Goal: Book appointment/travel/reservation

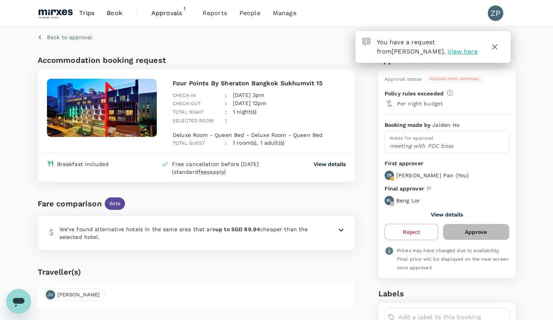
click at [472, 234] on button "Approve" at bounding box center [476, 232] width 66 height 16
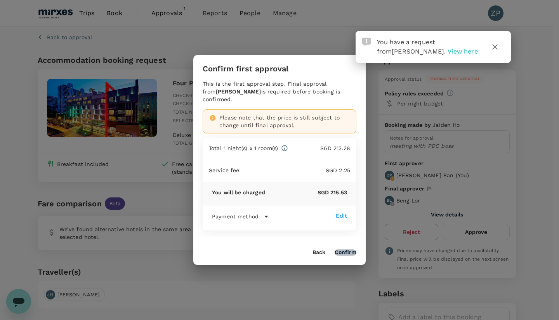
click at [345, 251] on button "Confirm" at bounding box center [345, 253] width 22 height 6
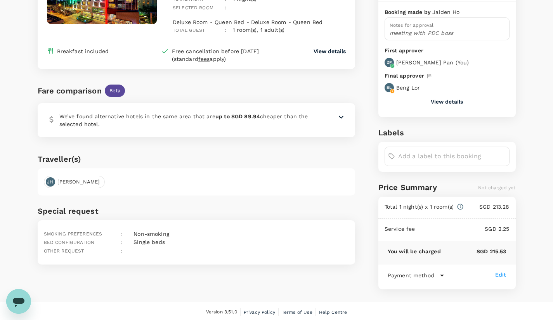
scroll to position [154, 0]
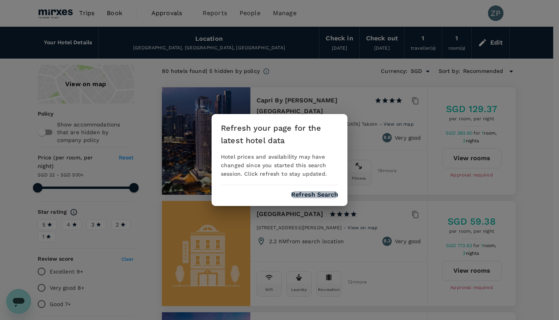
click at [321, 198] on button "Refresh Search" at bounding box center [314, 194] width 47 height 7
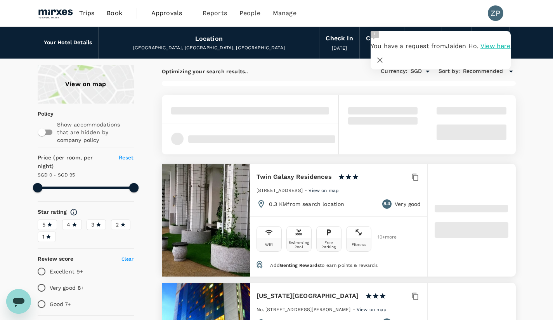
click at [206, 40] on div "Location" at bounding box center [209, 38] width 28 height 11
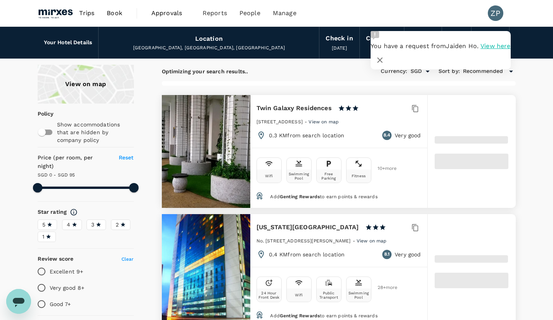
click at [209, 42] on div "Location" at bounding box center [209, 38] width 28 height 11
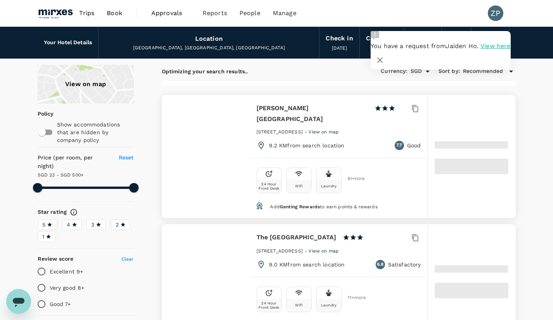
click at [209, 42] on div "Location" at bounding box center [209, 38] width 28 height 11
click at [100, 90] on div "View on map" at bounding box center [86, 84] width 96 height 39
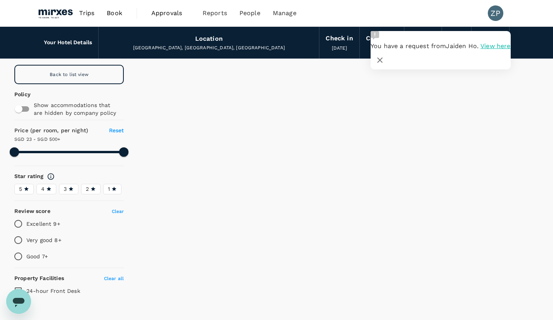
type input "499.56"
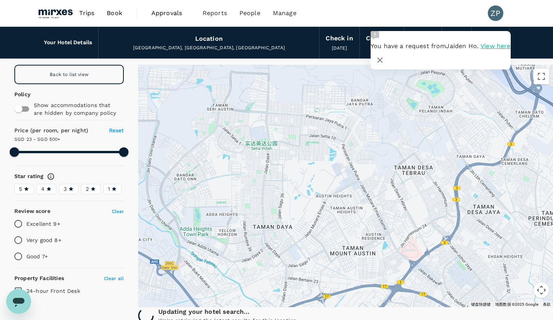
type input "22.09"
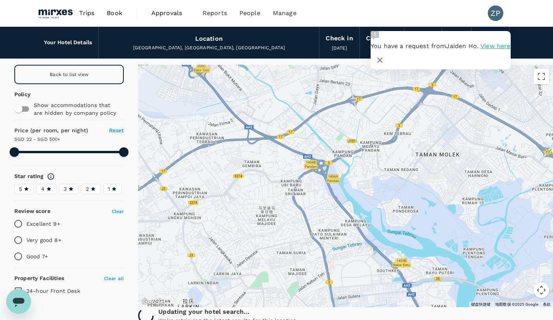
drag, startPoint x: 388, startPoint y: 271, endPoint x: 419, endPoint y: 73, distance: 200.3
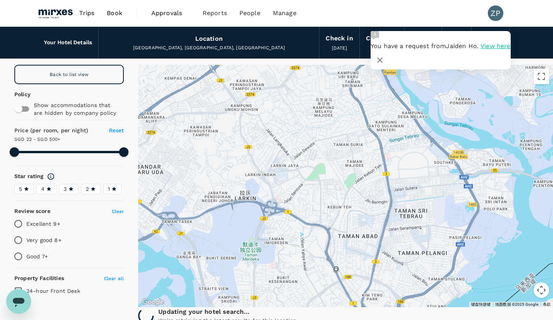
drag, startPoint x: 449, startPoint y: 223, endPoint x: 505, endPoint y: 115, distance: 122.0
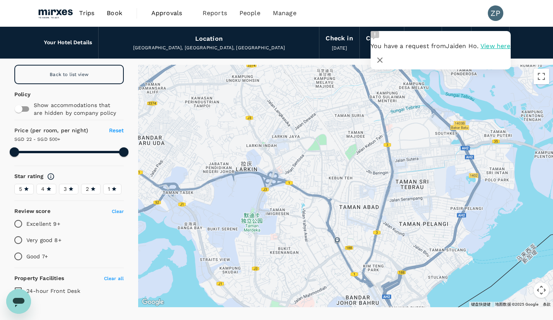
drag, startPoint x: 415, startPoint y: 260, endPoint x: 416, endPoint y: 229, distance: 31.1
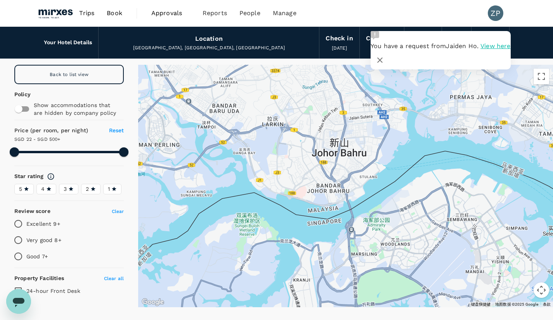
drag, startPoint x: 403, startPoint y: 270, endPoint x: 397, endPoint y: 193, distance: 77.0
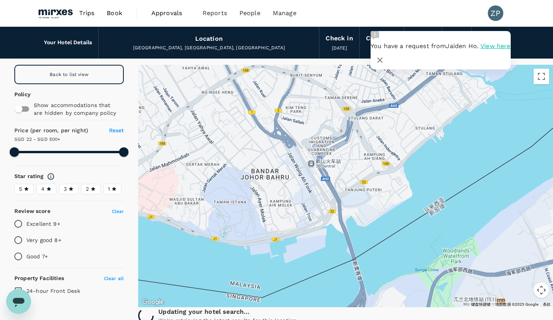
drag, startPoint x: 332, startPoint y: 184, endPoint x: 407, endPoint y: 200, distance: 76.1
click at [407, 200] on div at bounding box center [345, 186] width 415 height 243
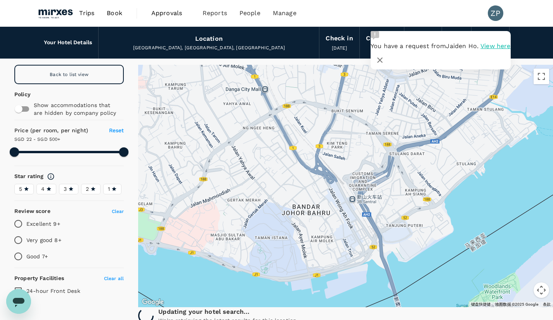
drag, startPoint x: 388, startPoint y: 187, endPoint x: 431, endPoint y: 224, distance: 56.4
type input "499.09"
click at [358, 172] on icon at bounding box center [358, 172] width 0 height 0
click at [358, 64] on h6 "Capri By Fraser Johor Bahru" at bounding box center [358, 57] width 0 height 14
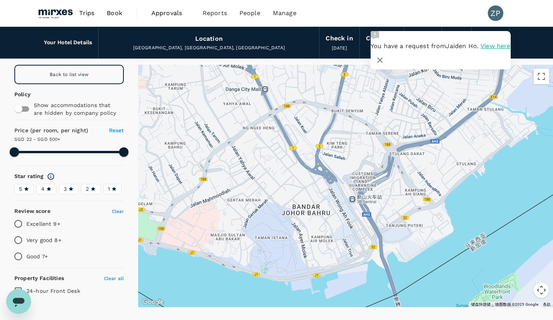
click at [480, 50] on span "View here" at bounding box center [495, 45] width 30 height 7
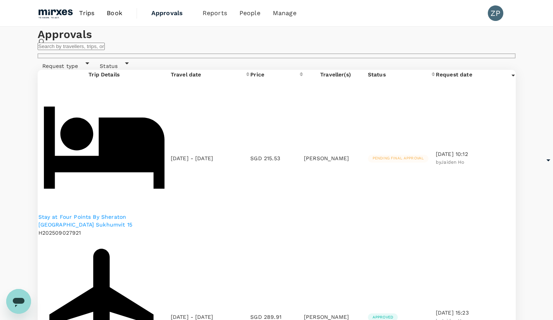
click at [85, 213] on p "Stay at Four Points By Sheraton [GEOGRAPHIC_DATA] Sukhumvit 15" at bounding box center [104, 221] width 132 height 16
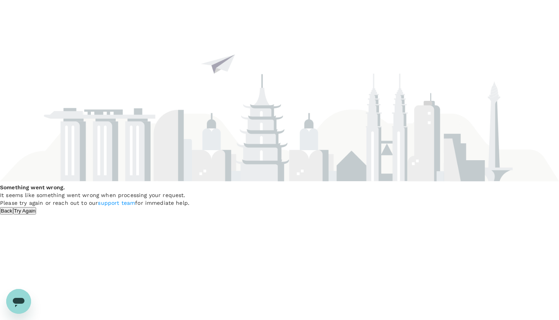
click at [36, 215] on button "Try Again" at bounding box center [24, 210] width 23 height 7
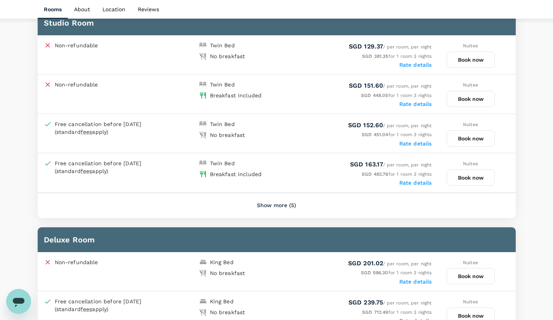
scroll to position [411, 0]
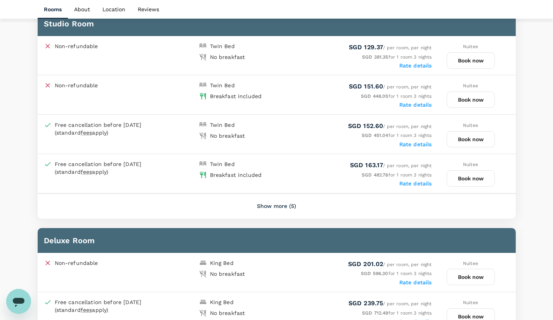
click at [417, 182] on label "Rate details" at bounding box center [415, 183] width 33 height 6
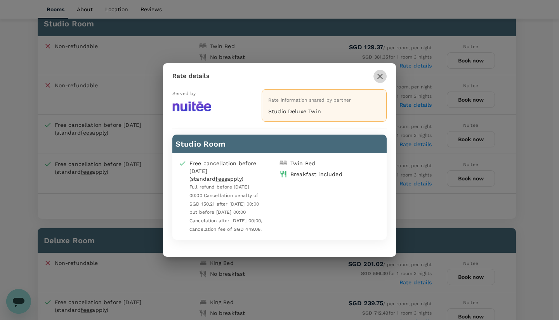
click at [380, 75] on icon "button" at bounding box center [379, 76] width 9 height 9
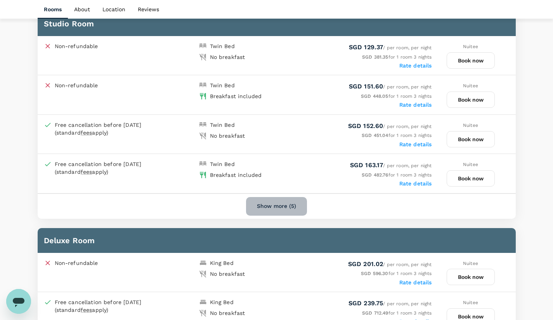
click at [286, 204] on button "Show more (5)" at bounding box center [276, 206] width 61 height 19
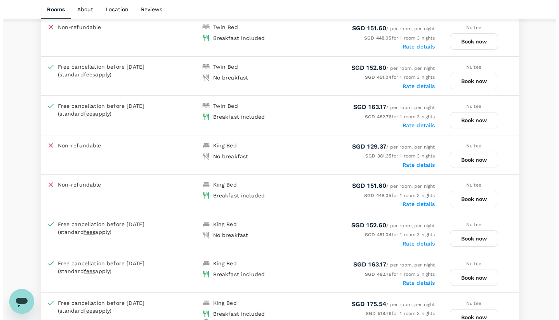
scroll to position [421, 0]
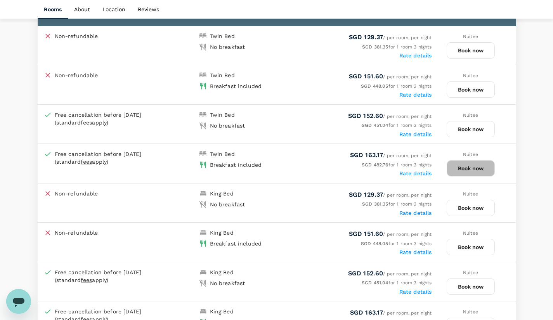
click at [469, 168] on button "Book now" at bounding box center [471, 168] width 48 height 16
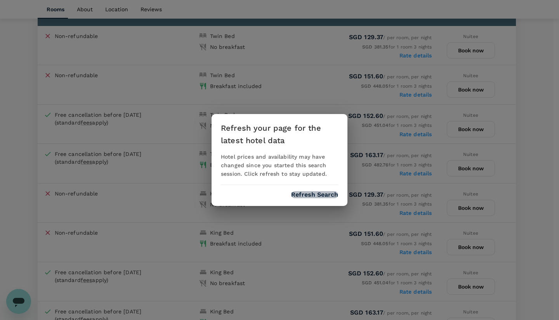
click at [322, 197] on button "Refresh Search" at bounding box center [314, 194] width 47 height 7
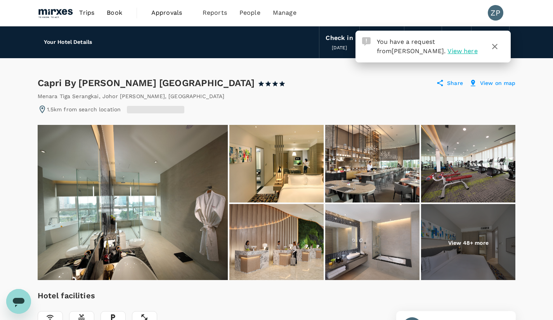
click at [495, 47] on icon "button" at bounding box center [494, 46] width 5 height 5
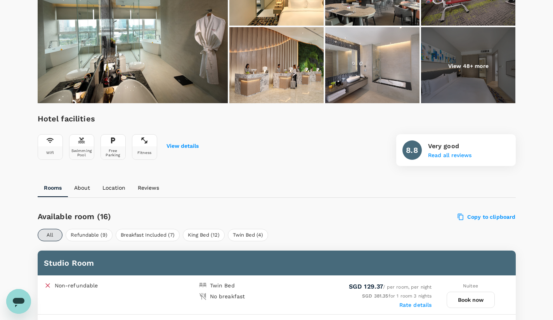
scroll to position [175, 0]
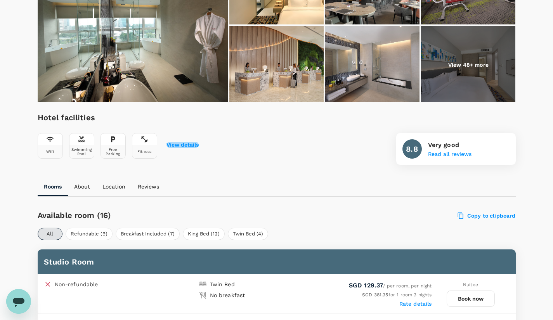
click at [183, 142] on button "View details" at bounding box center [182, 145] width 32 height 6
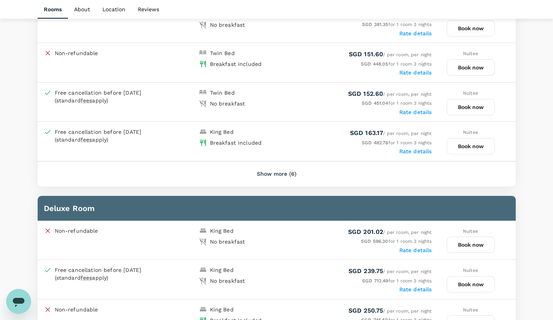
scroll to position [305, 0]
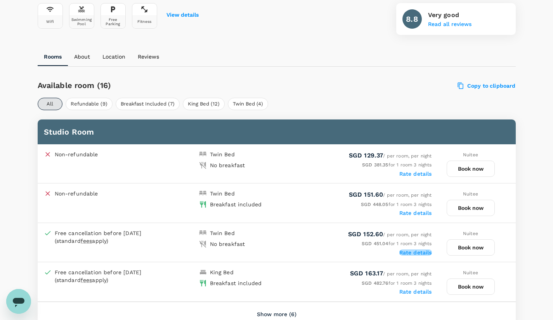
click at [412, 252] on label "Rate details" at bounding box center [415, 253] width 33 height 6
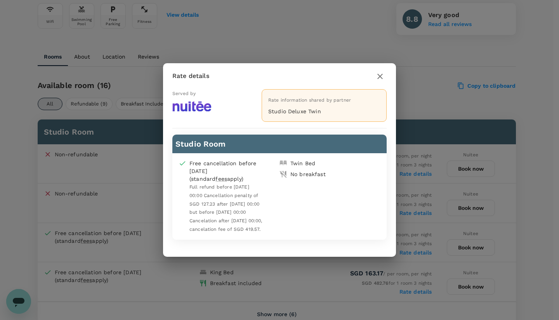
click at [379, 76] on icon "button" at bounding box center [379, 76] width 9 height 9
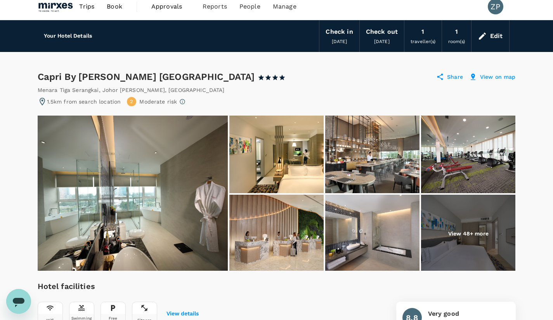
scroll to position [0, 0]
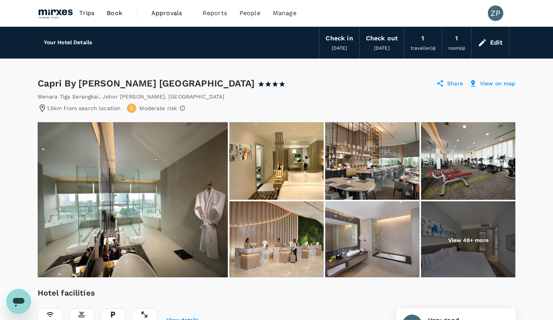
click at [425, 48] on span "traveller(s)" at bounding box center [423, 47] width 25 height 5
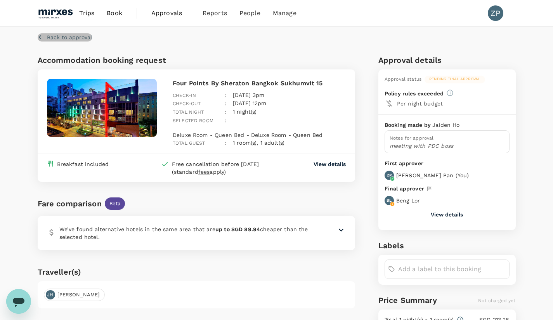
click at [73, 37] on p "Back to approval" at bounding box center [69, 37] width 45 height 8
